Goal: Task Accomplishment & Management: Use online tool/utility

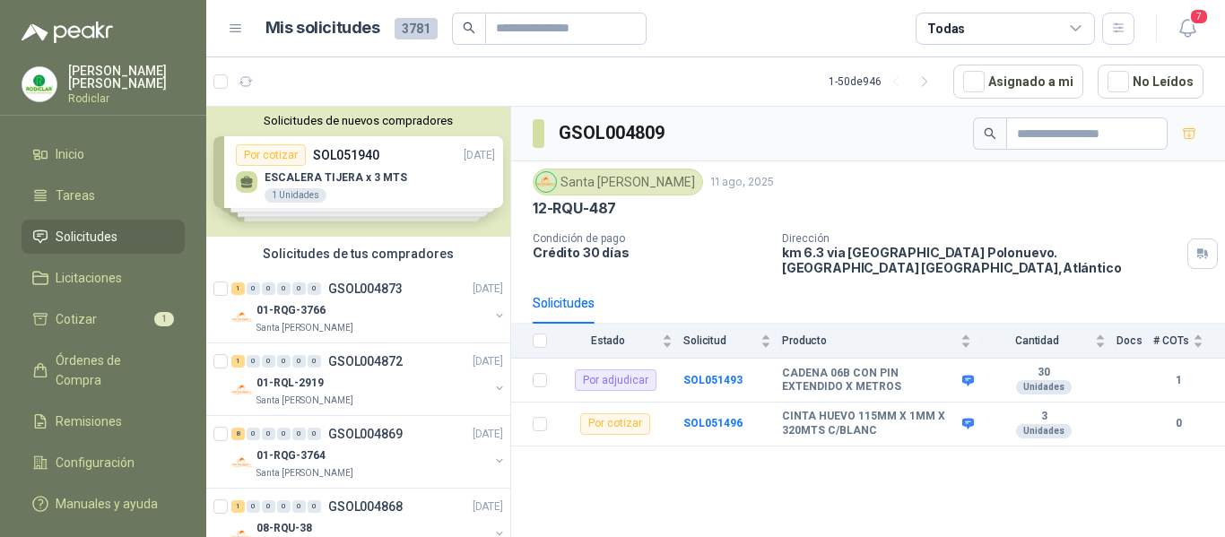
scroll to position [1704, 0]
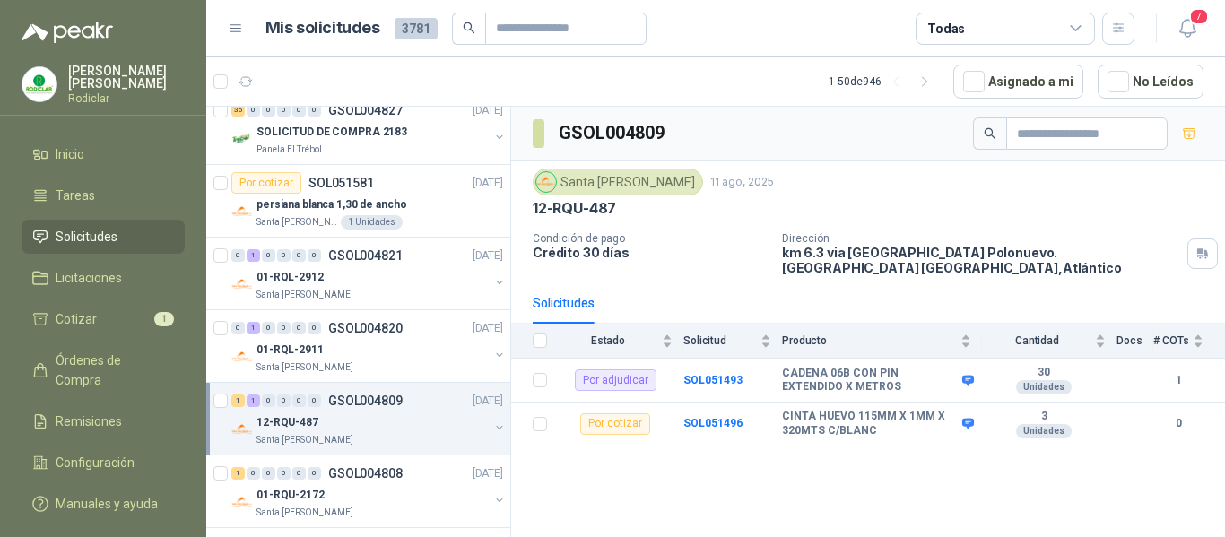
click at [98, 229] on span "Solicitudes" at bounding box center [87, 237] width 62 height 20
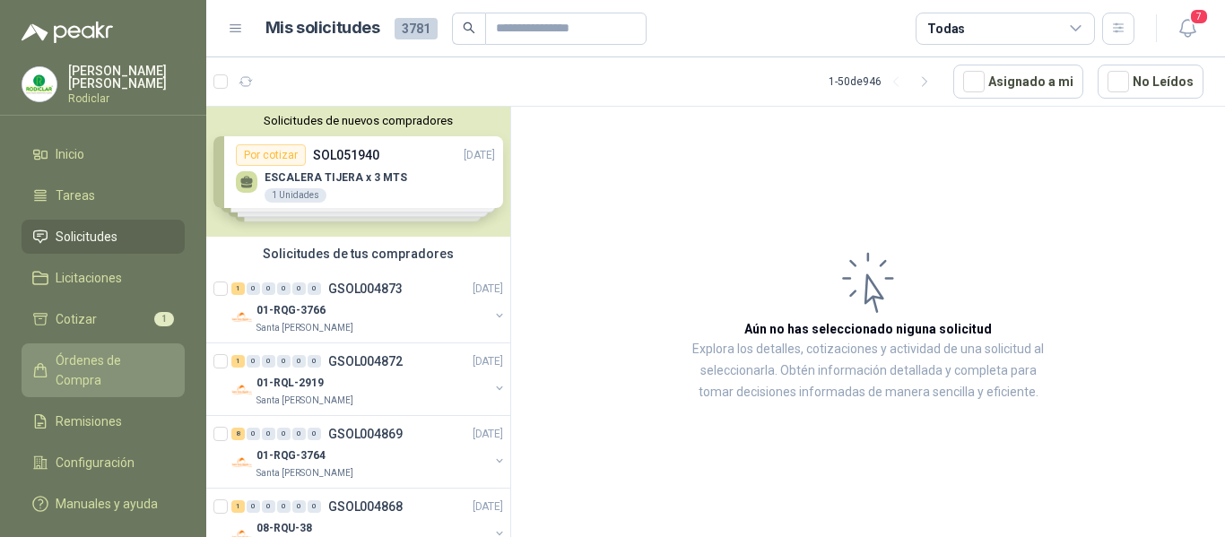
click at [105, 368] on span "Órdenes de Compra" at bounding box center [112, 370] width 112 height 39
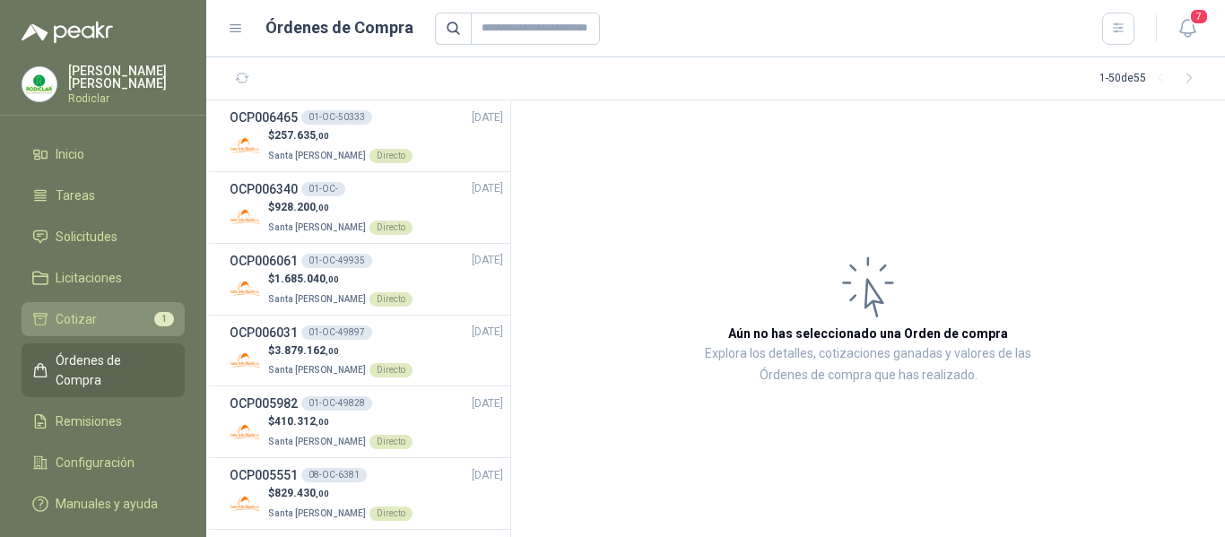
click at [101, 331] on link "Cotizar 1" at bounding box center [103, 319] width 163 height 34
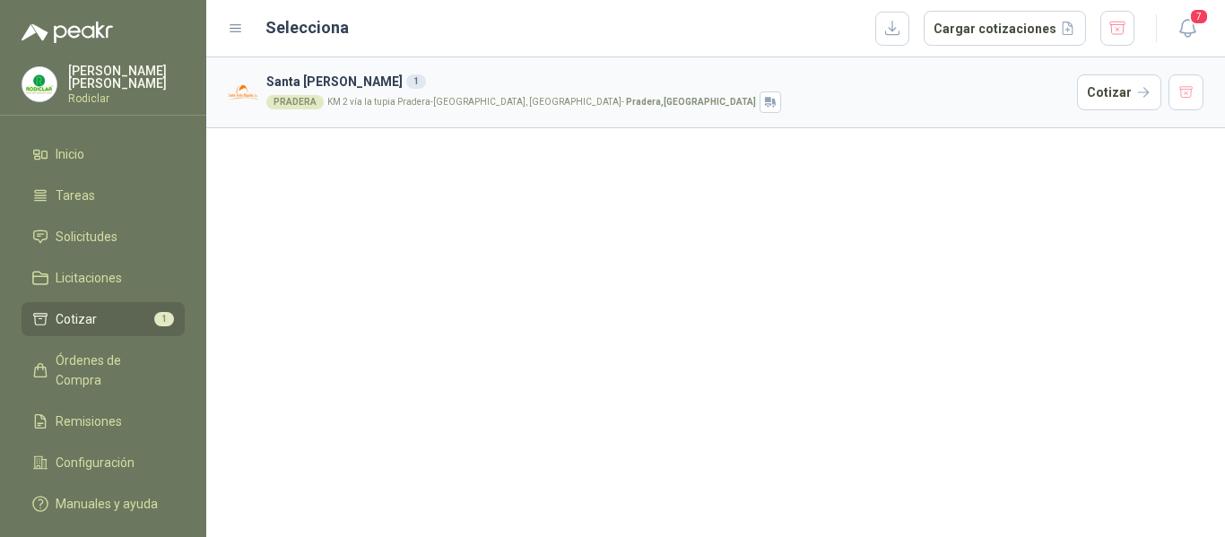
click at [722, 96] on div "PRADERA KM 2 vía la tupia Pradera-[GEOGRAPHIC_DATA], [GEOGRAPHIC_DATA] - [GEOGR…" at bounding box center [668, 102] width 804 height 22
click at [1115, 90] on button "Cotizar" at bounding box center [1119, 92] width 84 height 36
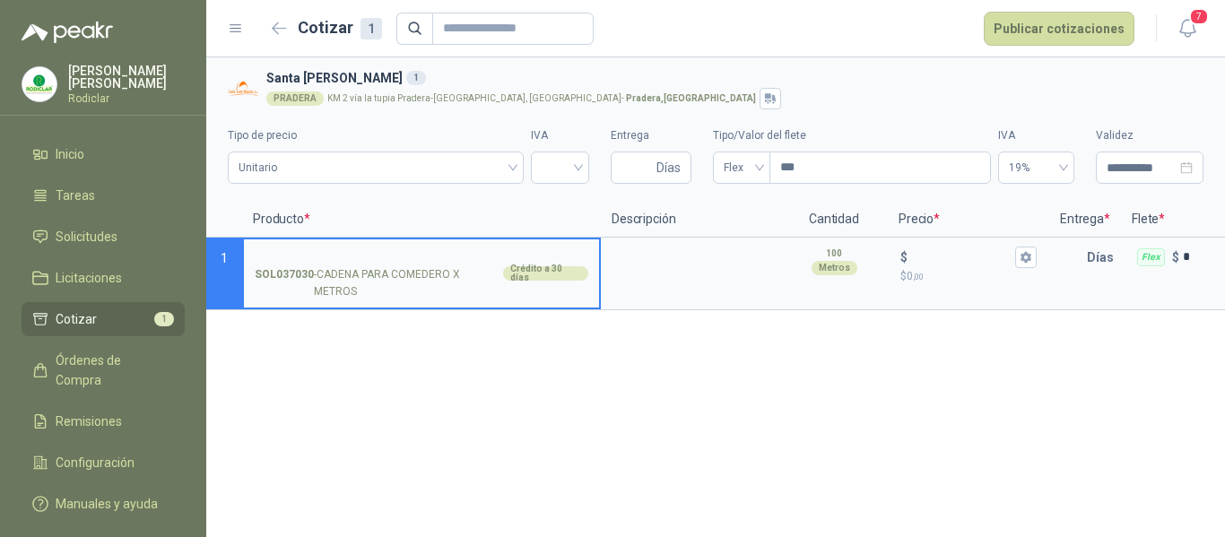
click at [237, 30] on icon at bounding box center [236, 29] width 16 height 16
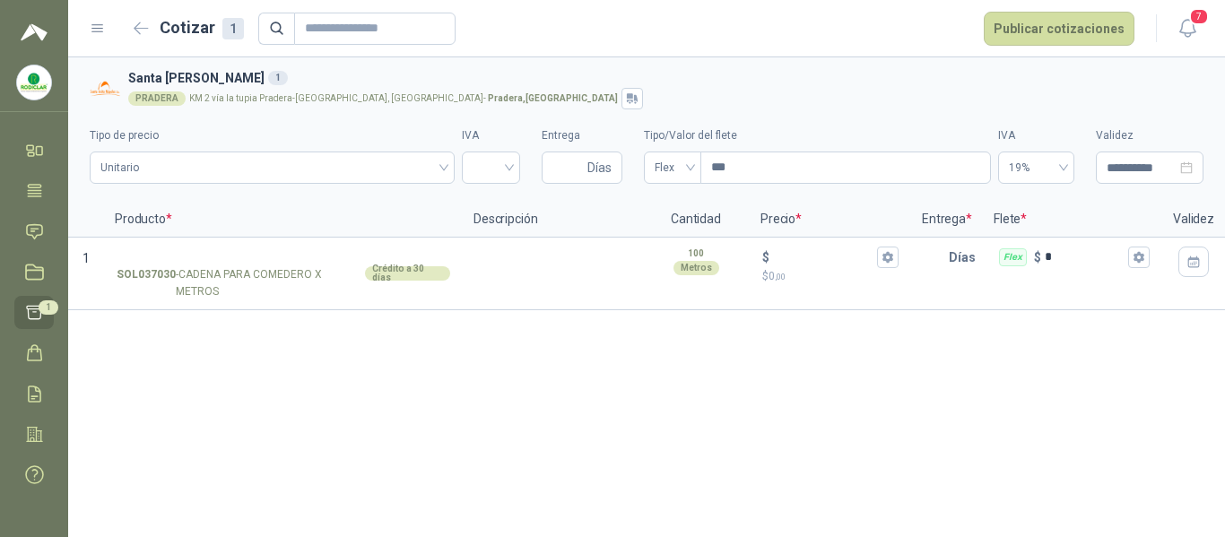
click at [93, 36] on icon at bounding box center [98, 29] width 16 height 16
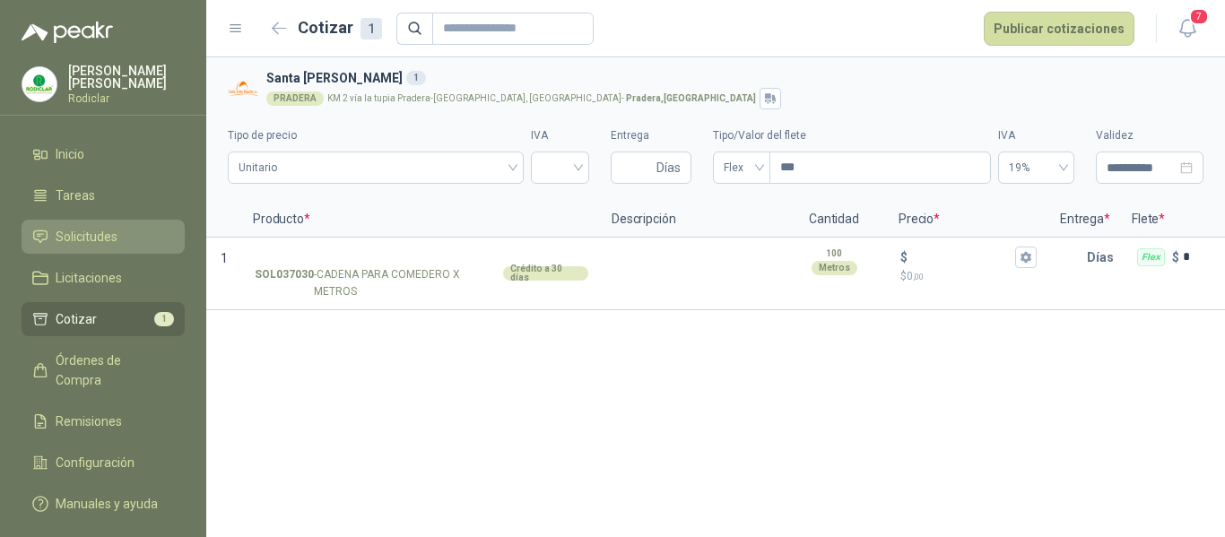
click at [120, 240] on li "Solicitudes" at bounding box center [103, 237] width 142 height 20
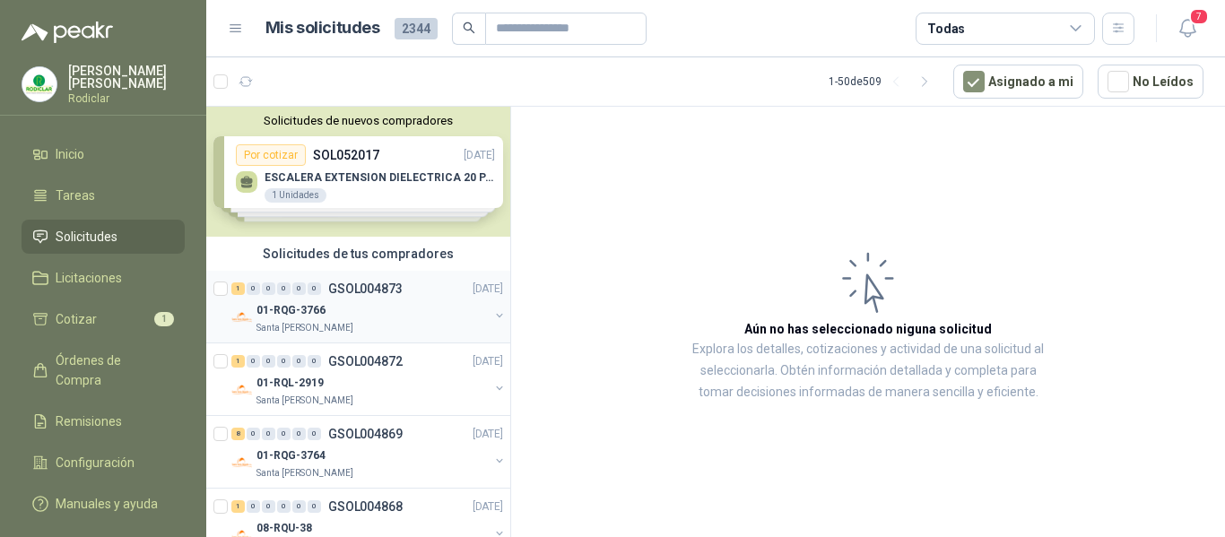
click at [427, 333] on div "Santa [PERSON_NAME]" at bounding box center [373, 328] width 232 height 14
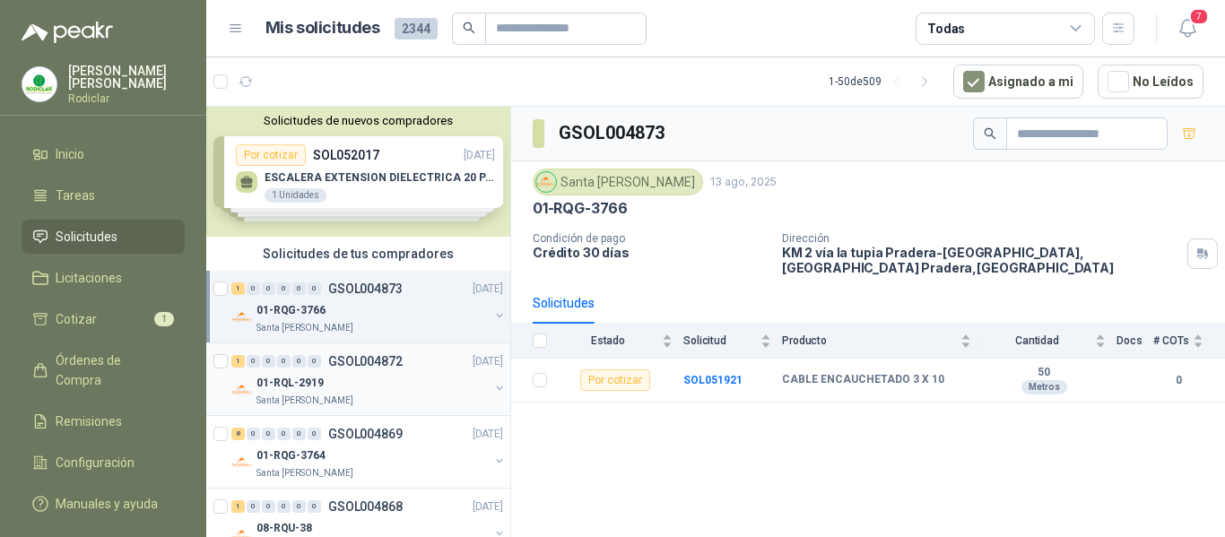
click at [431, 381] on div "01-RQL-2919" at bounding box center [373, 383] width 232 height 22
